Goal: Check status: Check status

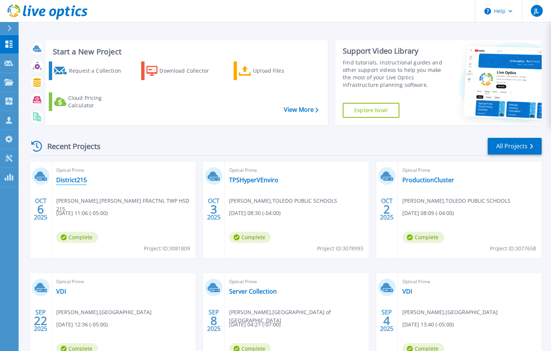
click at [74, 178] on link "District215" at bounding box center [71, 179] width 31 height 7
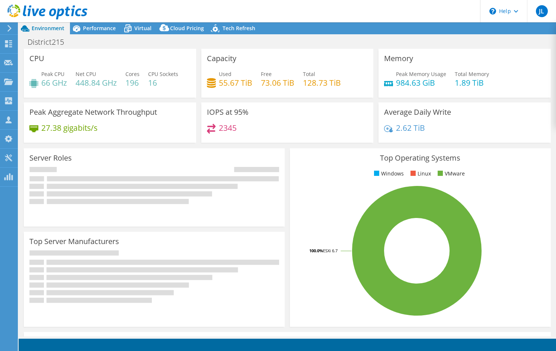
select select "USD"
